Goal: Task Accomplishment & Management: Complete application form

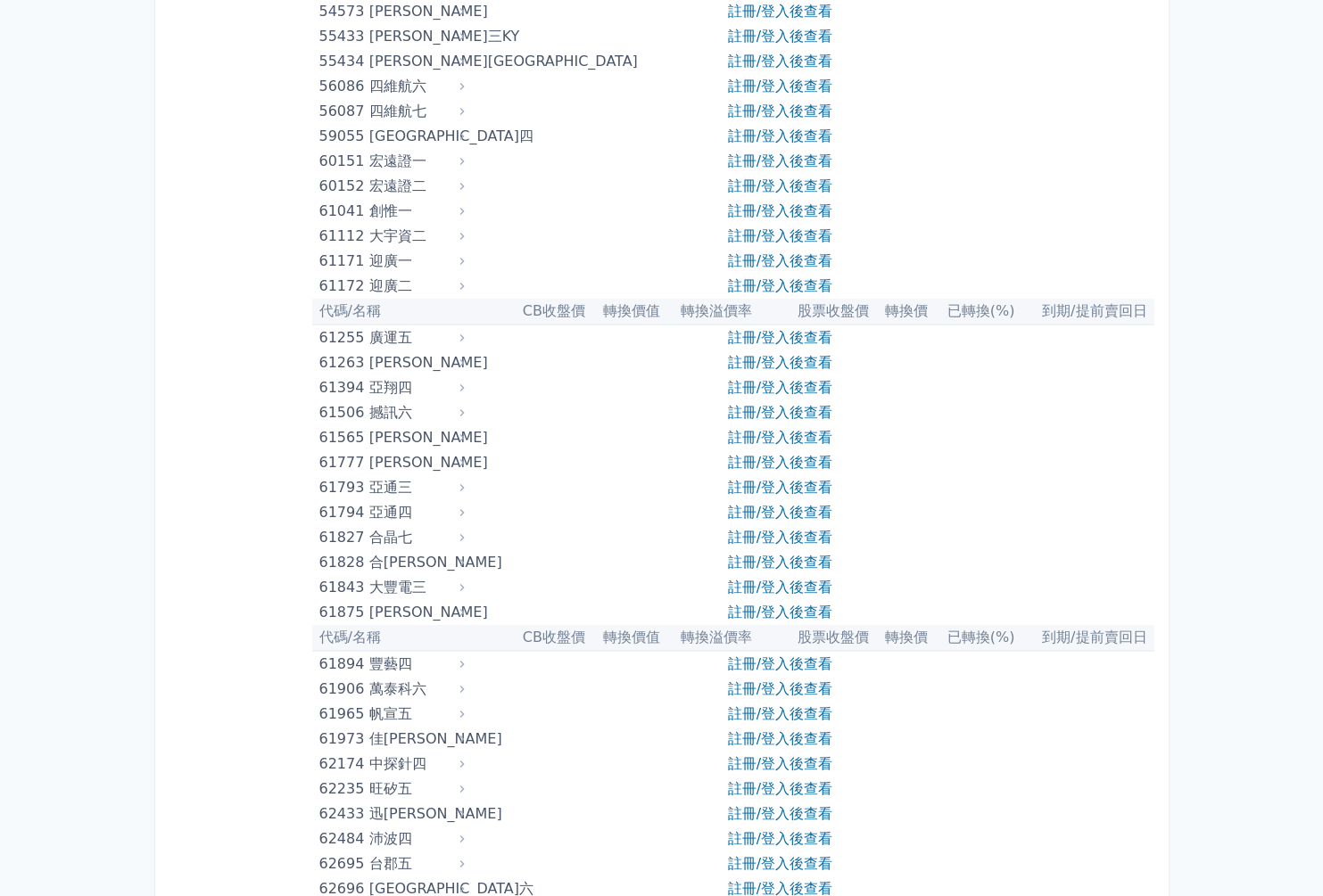
scroll to position [6790, 0]
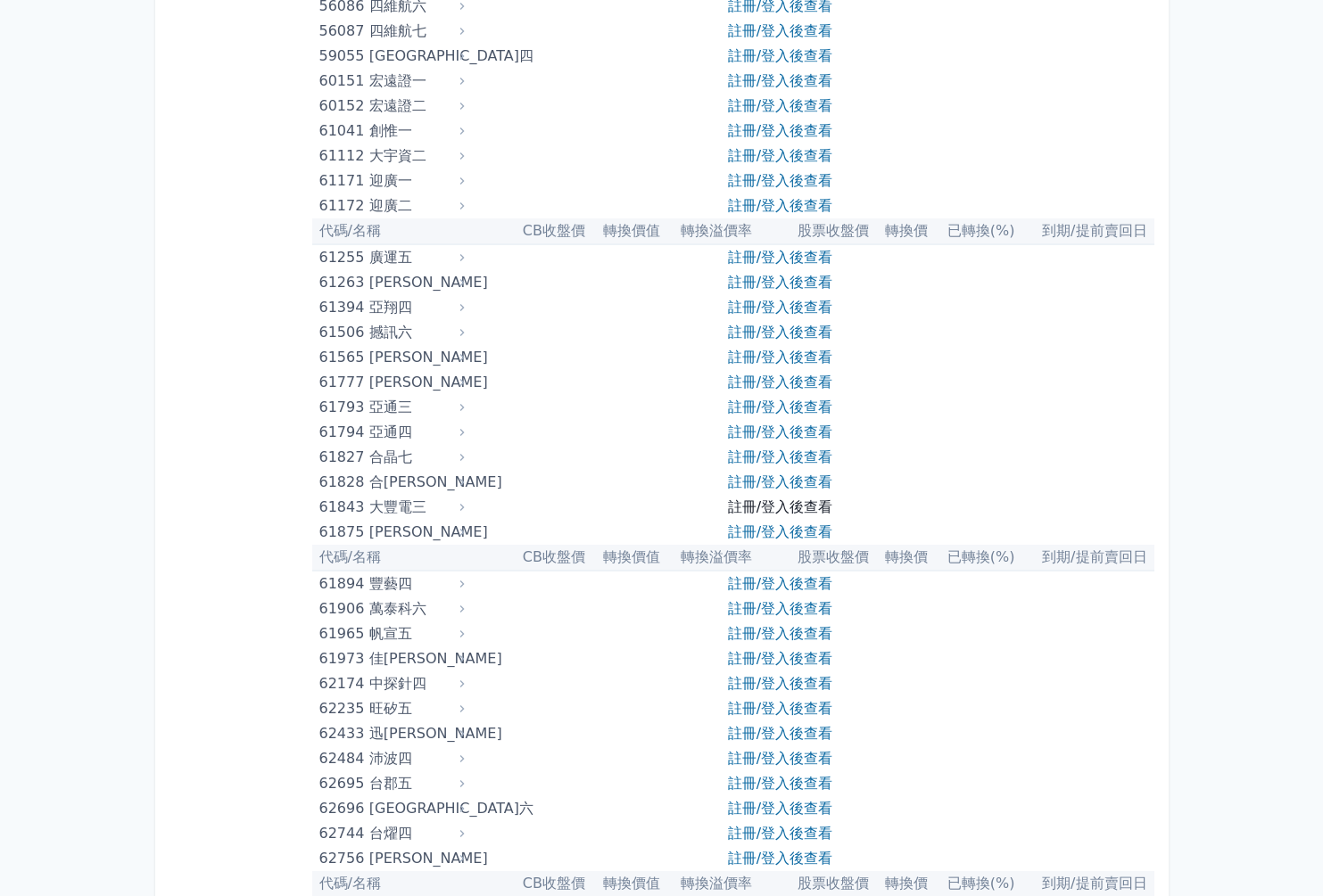
click at [822, 506] on link "註冊/登入後查看" at bounding box center [780, 507] width 104 height 17
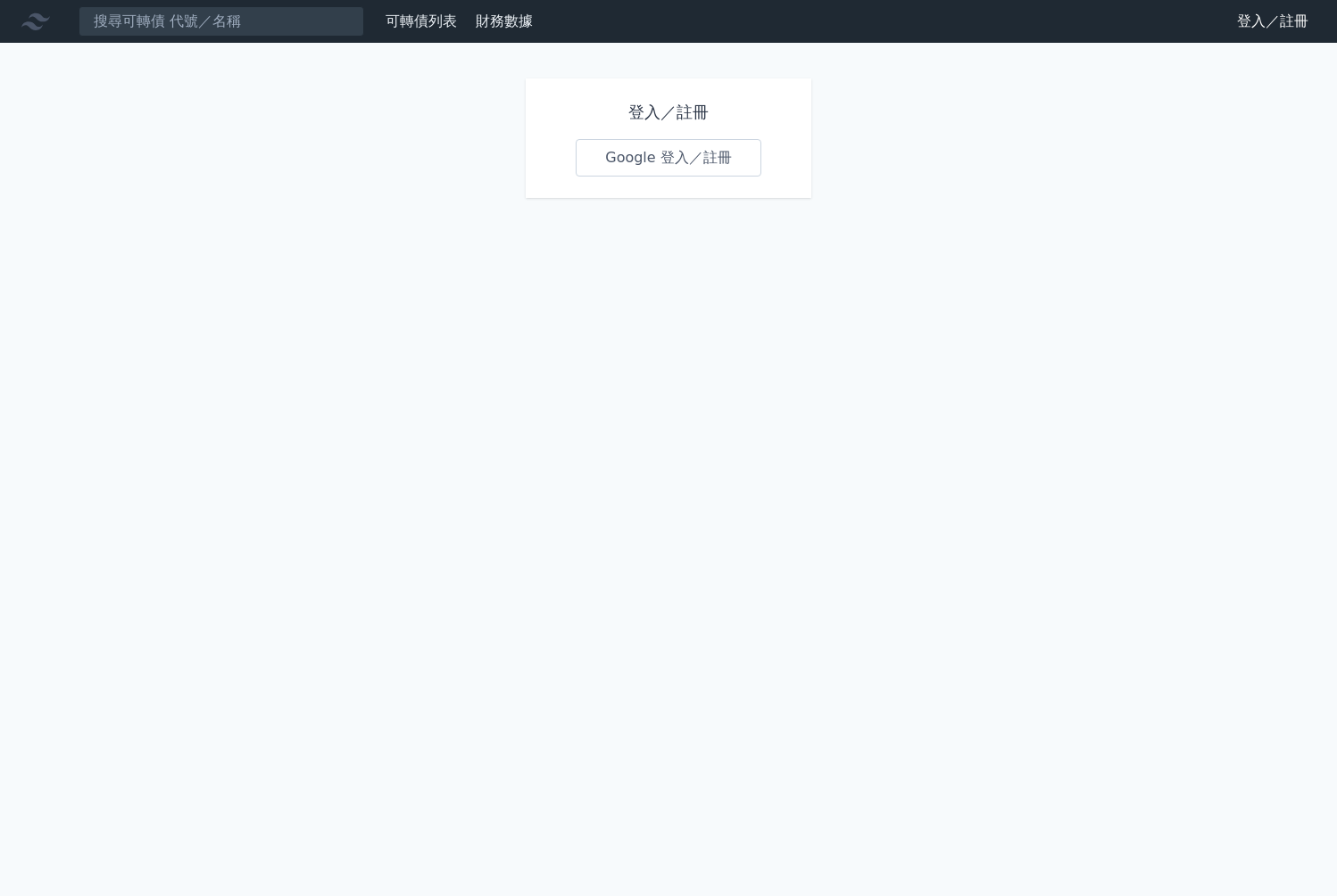
click at [638, 161] on link "Google 登入／註冊" at bounding box center [668, 157] width 185 height 37
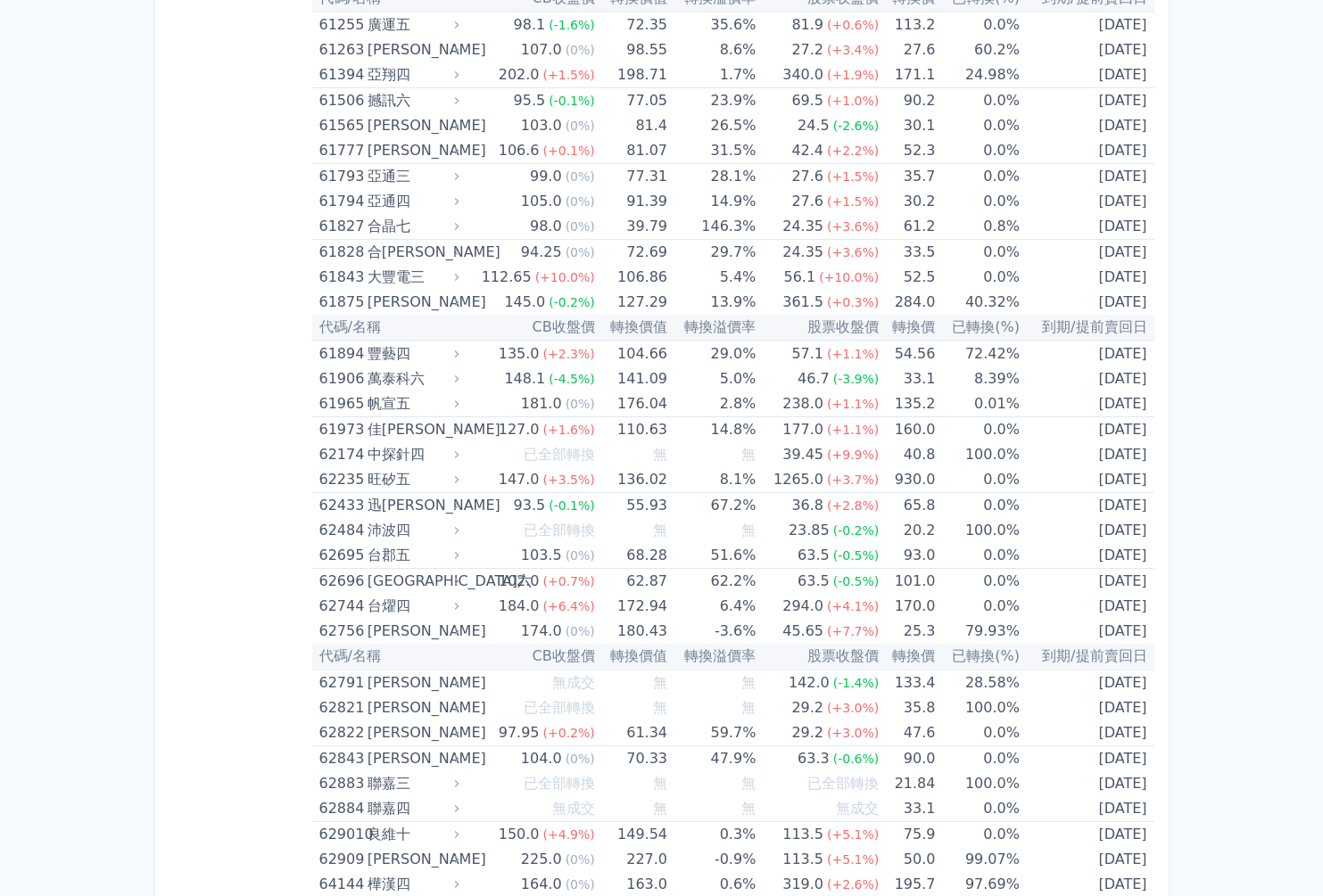
scroll to position [7099, 0]
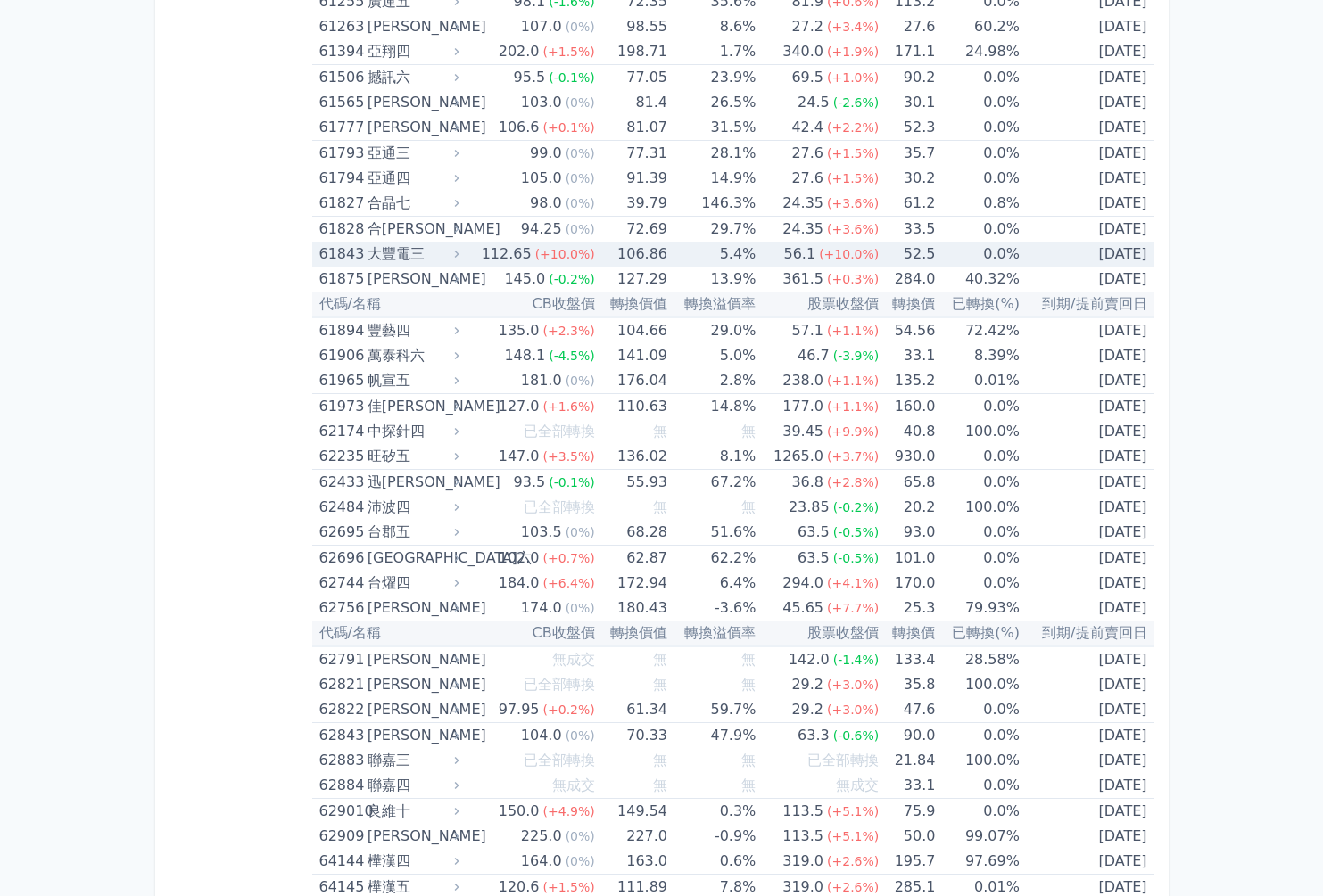
click at [393, 248] on div "大豐電三" at bounding box center [412, 254] width 89 height 25
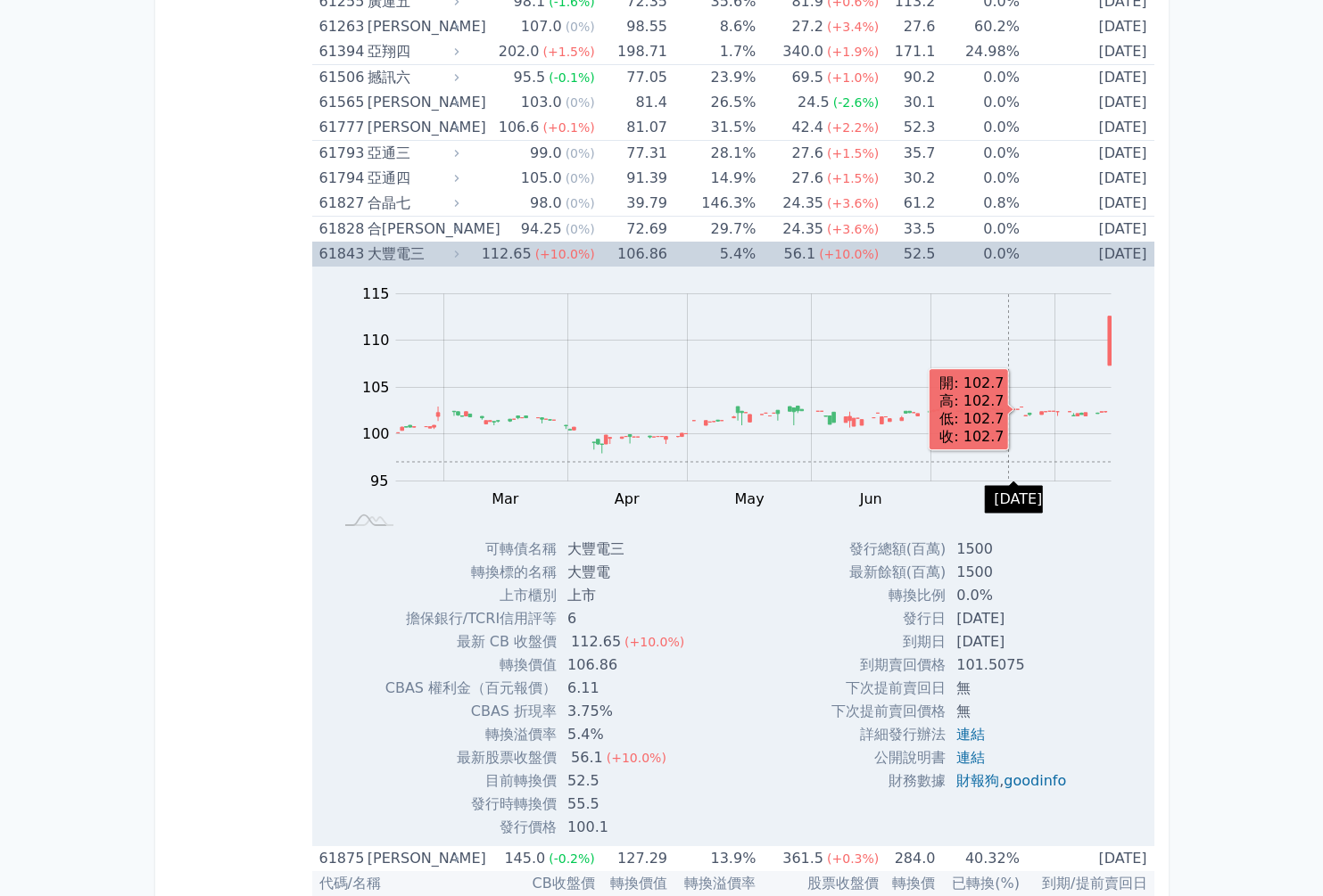
scroll to position [7188, 0]
